Goal: Find specific page/section: Find specific page/section

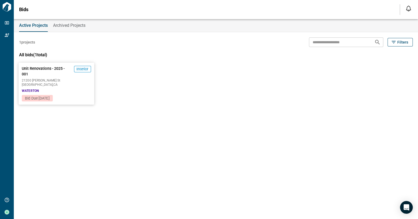
click at [84, 87] on div "Unit Renovations - 2025 - 001 Interior [GEOGRAPHIC_DATA][PERSON_NAME] , [GEOGRA…" at bounding box center [57, 79] width 76 height 32
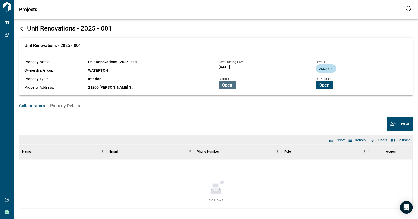
click at [228, 85] on span "Open" at bounding box center [227, 84] width 10 height 5
